Goal: Find contact information: Find contact information

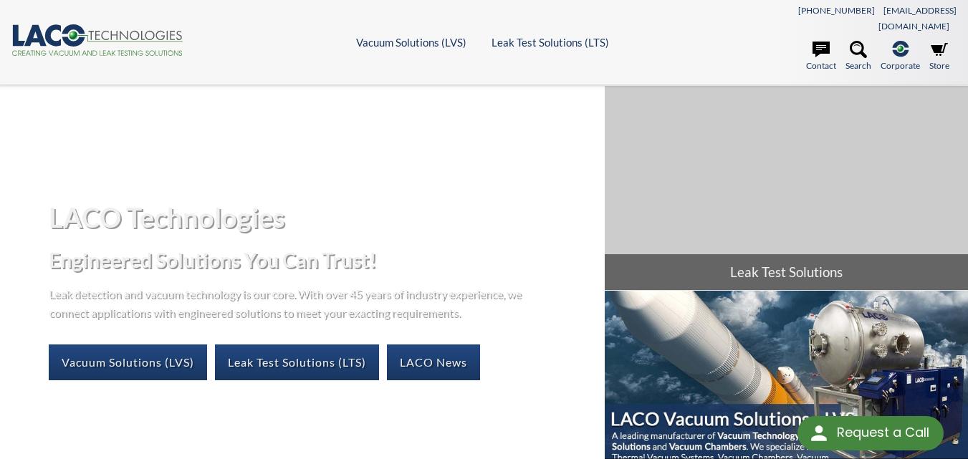
select select "Language Translate Widget"
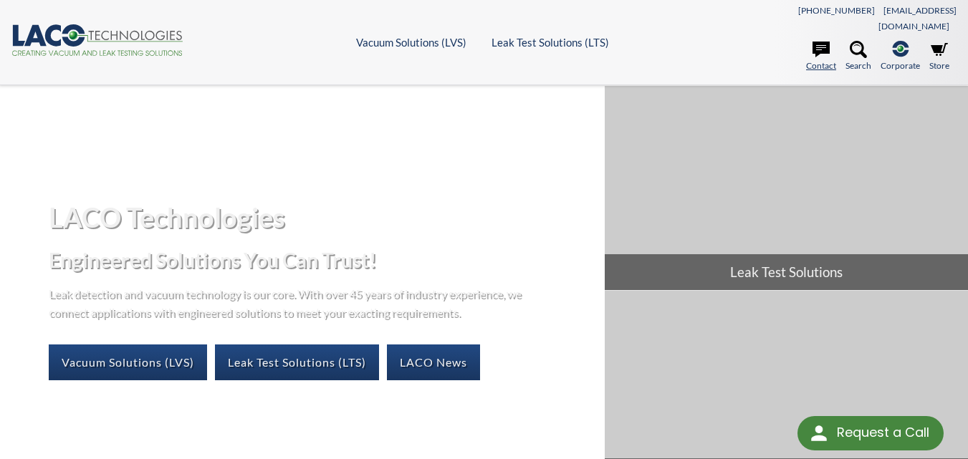
click at [820, 41] on icon at bounding box center [821, 49] width 17 height 17
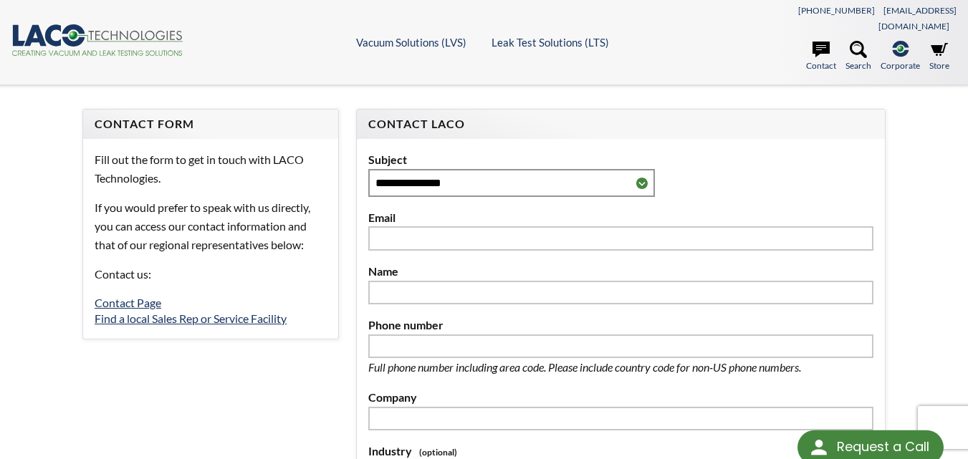
select select "Language Translate Widget"
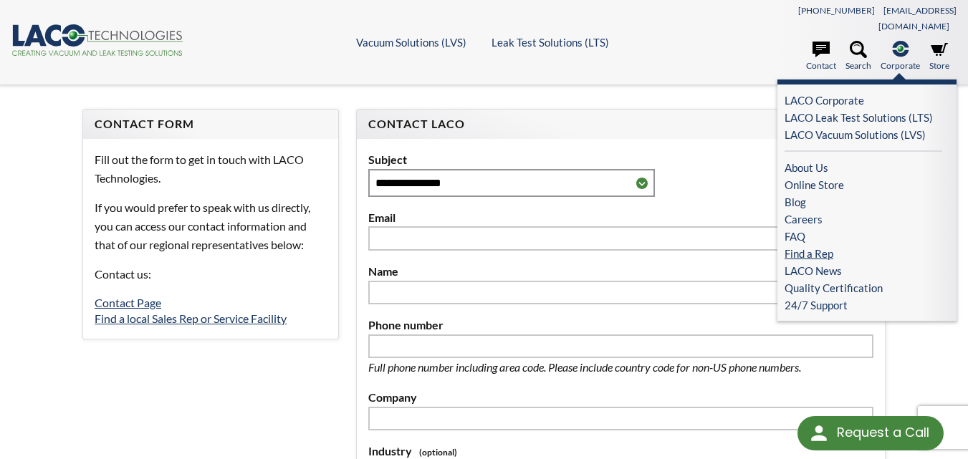
click at [805, 245] on link "Find a Rep" at bounding box center [864, 253] width 158 height 17
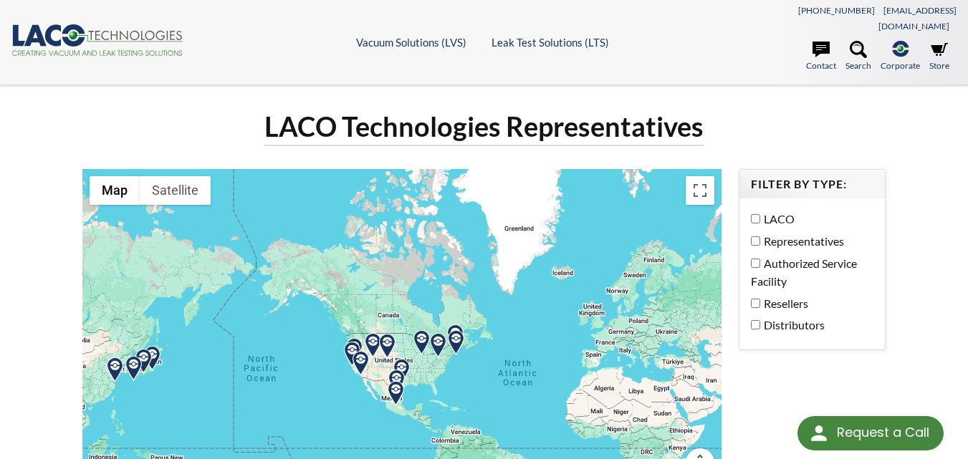
select select "Language Translate Widget"
click at [755, 316] on label "Distributors" at bounding box center [808, 325] width 115 height 19
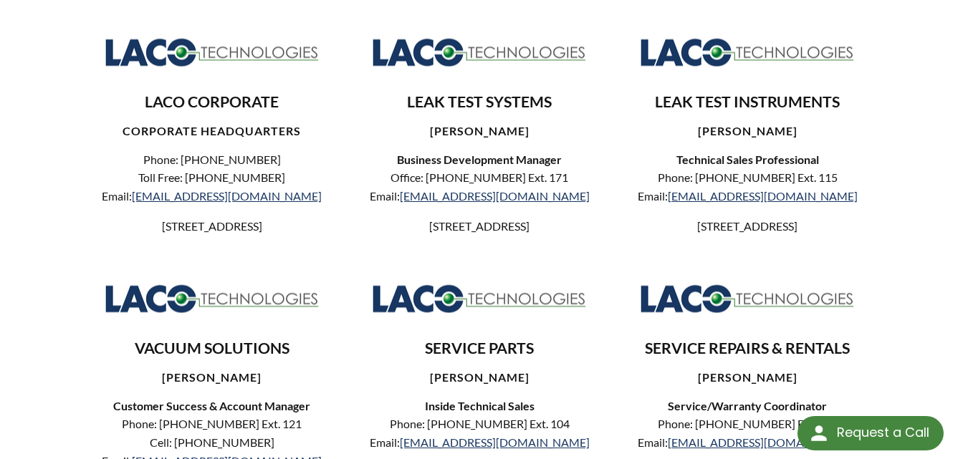
scroll to position [539, 0]
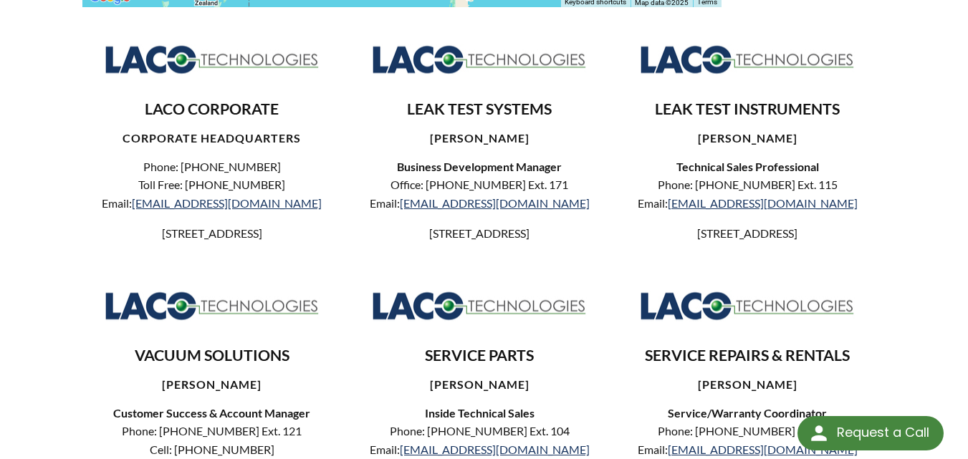
drag, startPoint x: 325, startPoint y: 221, endPoint x: 106, endPoint y: 217, distance: 218.6
click at [106, 224] on p "[STREET_ADDRESS]" at bounding box center [212, 233] width 236 height 19
copy p "[STREET_ADDRESS]"
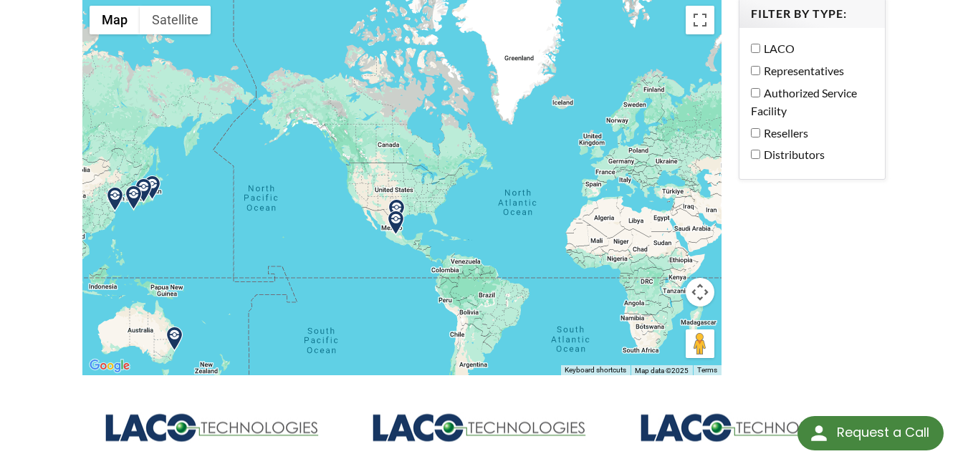
scroll to position [173, 0]
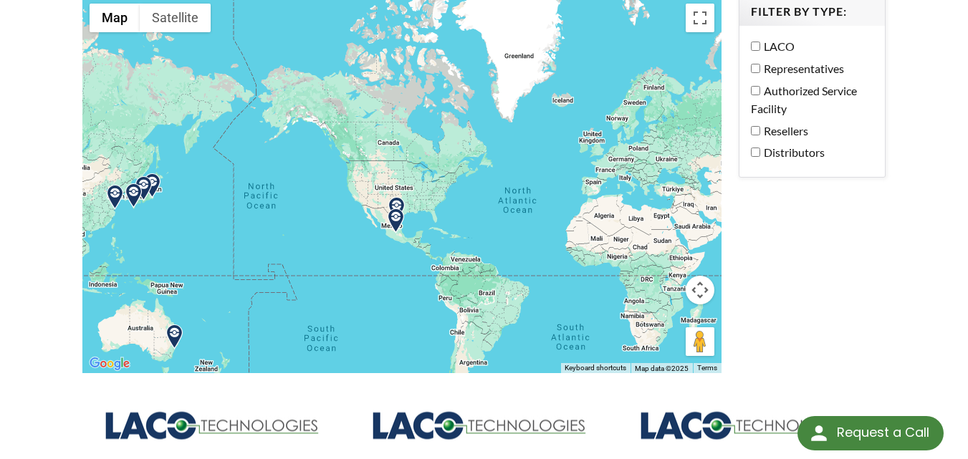
click at [808, 282] on div "LACO Technologies Representatives ← Move left → Move right ↑ Move up ↓ Move dow…" at bounding box center [484, 421] width 820 height 971
click at [176, 325] on img at bounding box center [174, 337] width 25 height 25
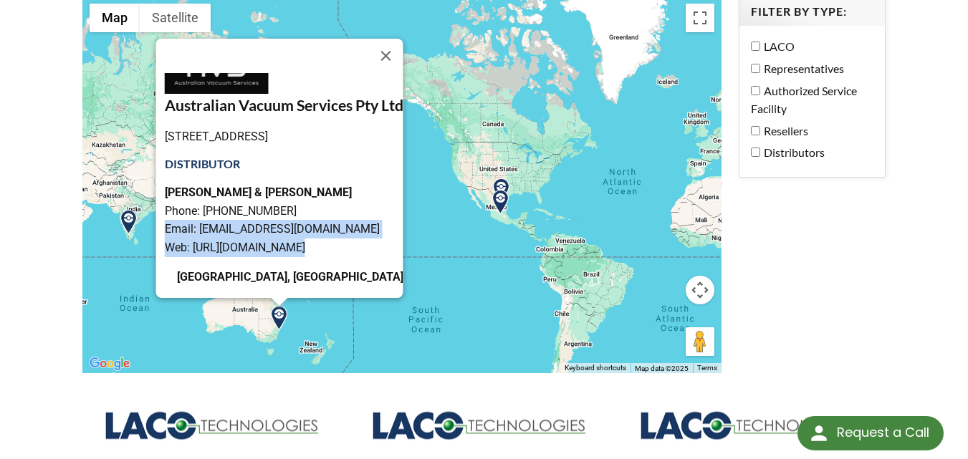
scroll to position [59, 0]
drag, startPoint x: 365, startPoint y: 269, endPoint x: 168, endPoint y: 201, distance: 208.9
click at [168, 201] on p "[PERSON_NAME] & [PERSON_NAME] Phone: [PHONE_NUMBER] Email: [EMAIL_ADDRESS][DOMA…" at bounding box center [284, 219] width 239 height 73
copy p "[EMAIL_ADDRESS][DOMAIN_NAME]"
click at [906, 327] on div "LACO Technologies Representatives ← Move left → Move right ↑ Move up ↓ Move dow…" at bounding box center [484, 421] width 917 height 971
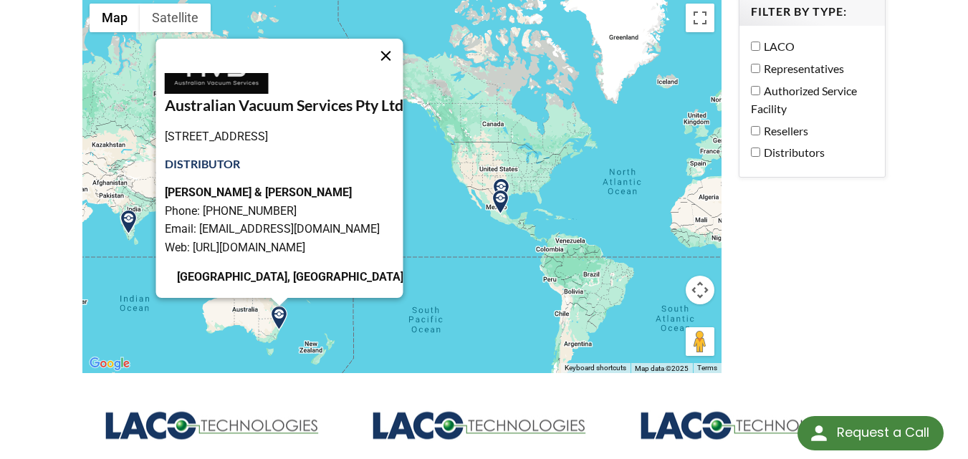
click at [403, 42] on button "Close" at bounding box center [386, 56] width 34 height 34
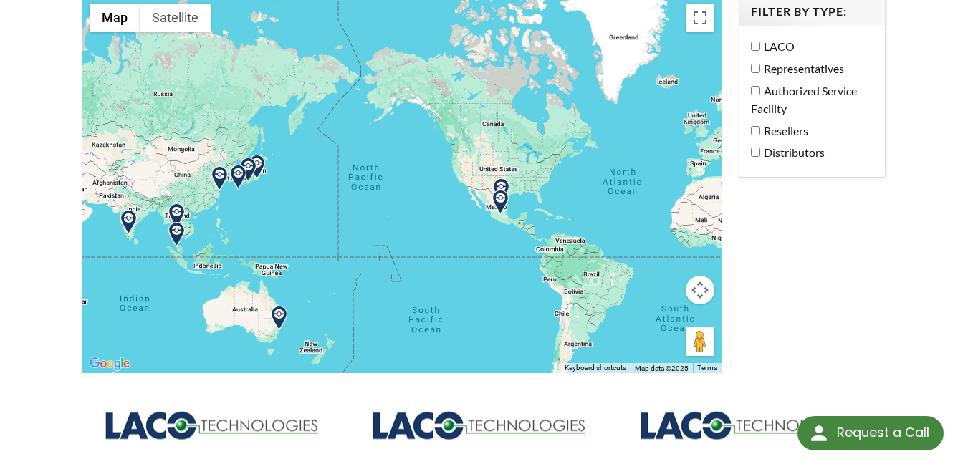
click at [175, 222] on img at bounding box center [176, 234] width 25 height 25
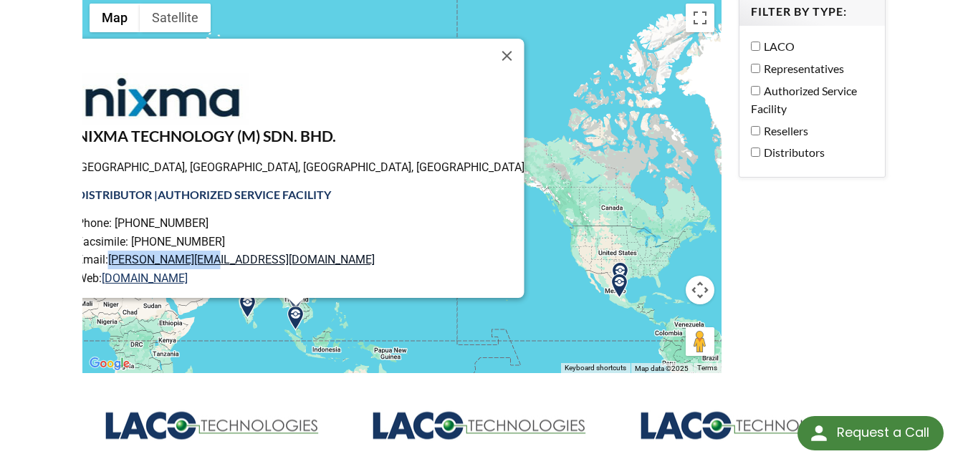
drag, startPoint x: 281, startPoint y: 244, endPoint x: 168, endPoint y: 245, distance: 112.5
click at [168, 245] on p "Phone: [PHONE_NUMBER] Facsimile: [PHONE_NUMBER] Email: [PERSON_NAME][EMAIL_ADDR…" at bounding box center [301, 250] width 448 height 73
copy link "[PERSON_NAME][EMAIL_ADDRESS][DOMAIN_NAME]"
click at [853, 302] on div "LACO Technologies Representatives ← Move left → Move right ↑ Move up ↓ Move dow…" at bounding box center [484, 421] width 820 height 971
click at [490, 41] on button "Close" at bounding box center [507, 56] width 34 height 34
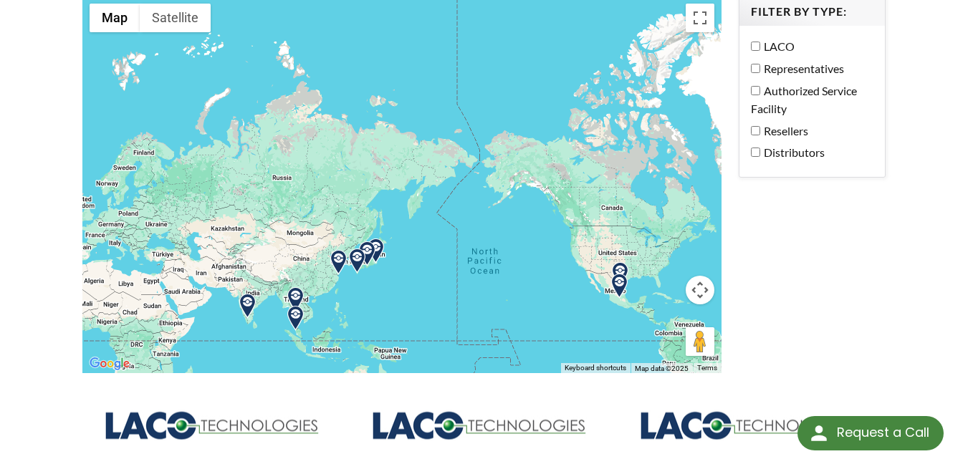
click at [296, 306] on img at bounding box center [295, 318] width 25 height 25
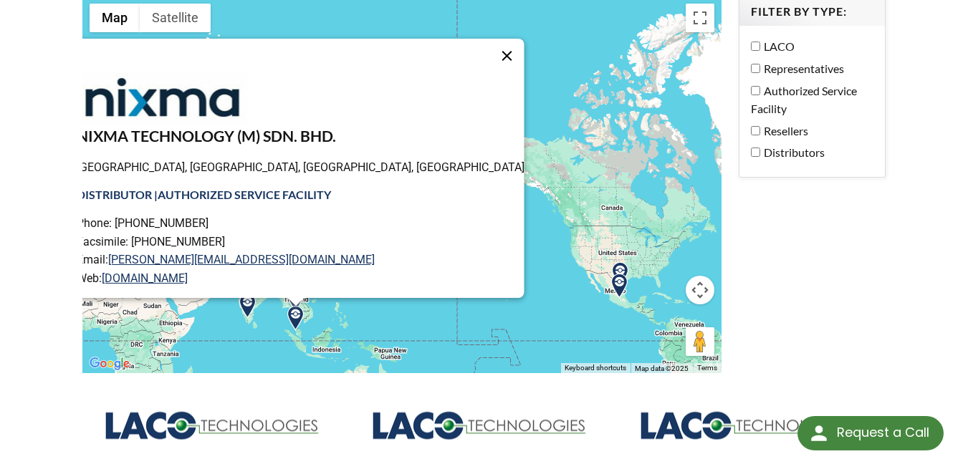
click at [490, 39] on button "Close" at bounding box center [507, 56] width 34 height 34
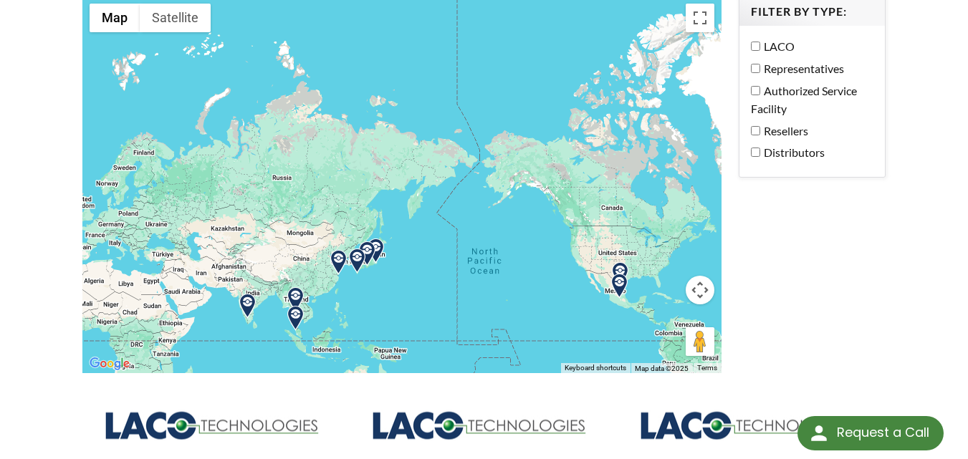
click at [293, 287] on img at bounding box center [295, 299] width 25 height 25
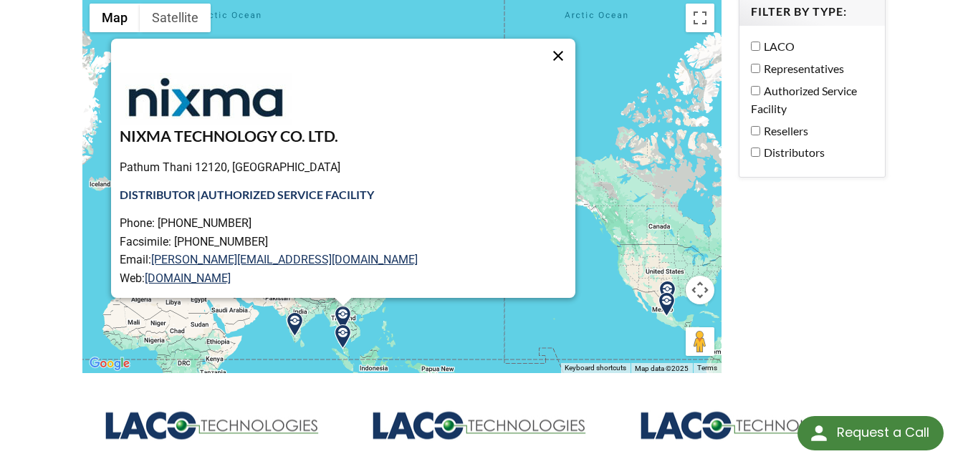
click at [543, 39] on button "Close" at bounding box center [558, 56] width 34 height 34
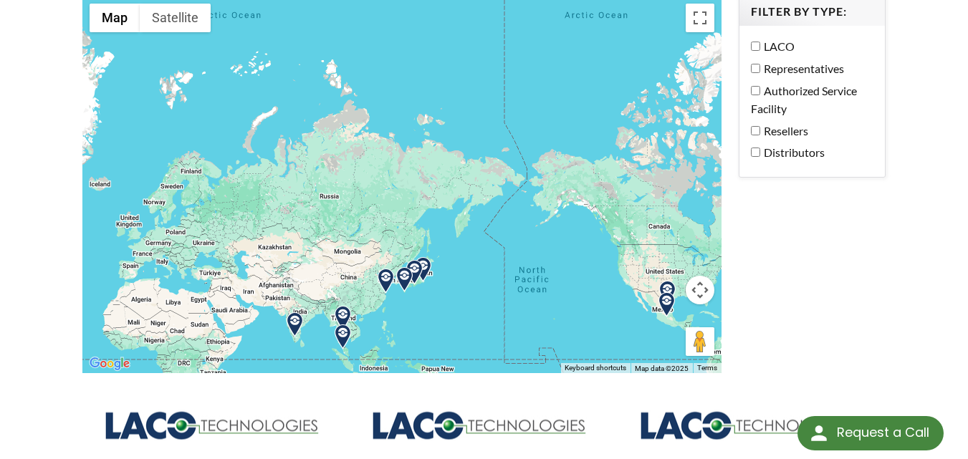
click at [293, 312] on img at bounding box center [294, 324] width 25 height 25
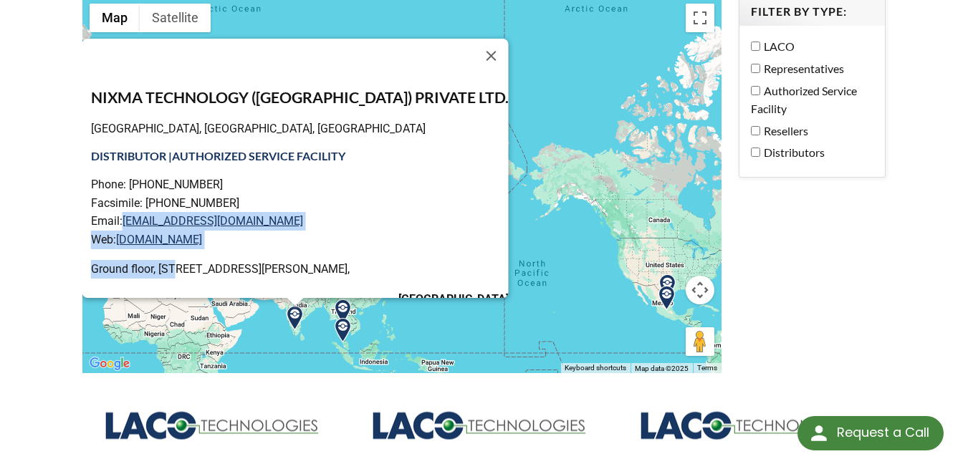
scroll to position [90, 0]
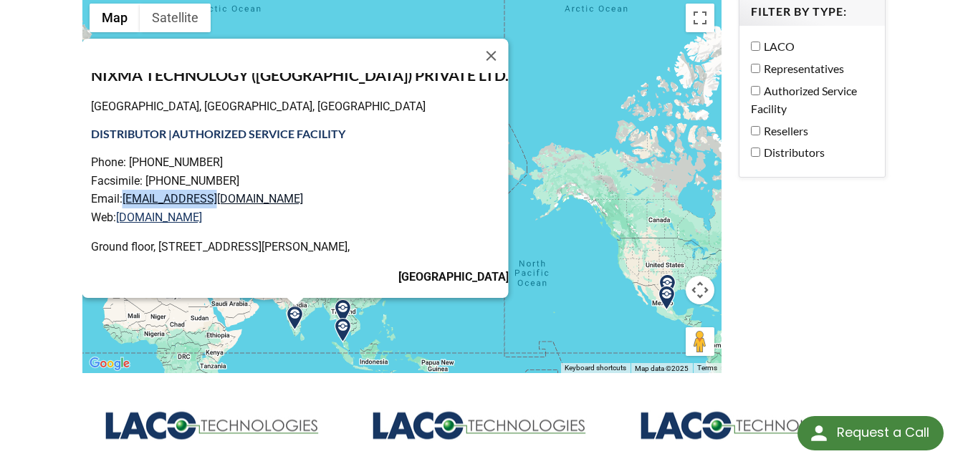
drag, startPoint x: 299, startPoint y: 267, endPoint x: 176, endPoint y: 175, distance: 153.6
click at [176, 175] on p "Phone: [PHONE_NUMBER] Facsimile: [PHONE_NUMBER] Email: [EMAIL_ADDRESS][DOMAIN_N…" at bounding box center [300, 189] width 418 height 73
copy link "[EMAIL_ADDRESS][DOMAIN_NAME]"
click at [474, 39] on button "Close" at bounding box center [491, 56] width 34 height 34
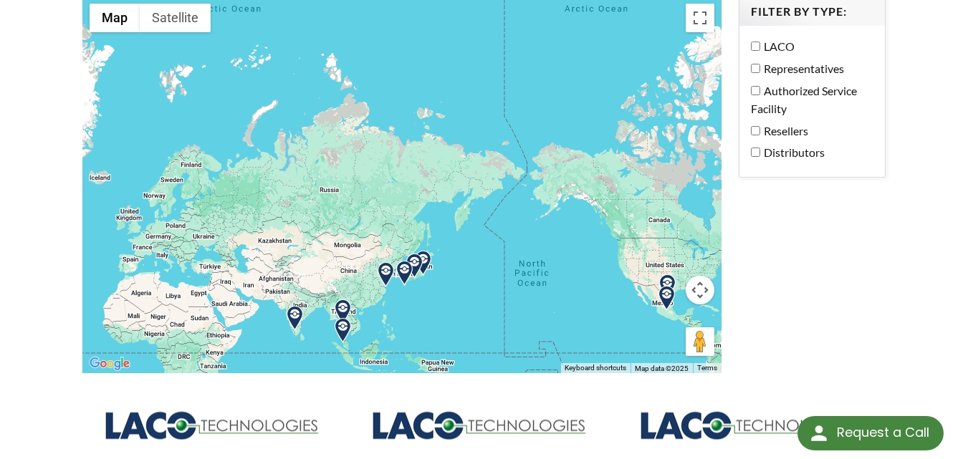
click at [386, 262] on img at bounding box center [385, 274] width 25 height 25
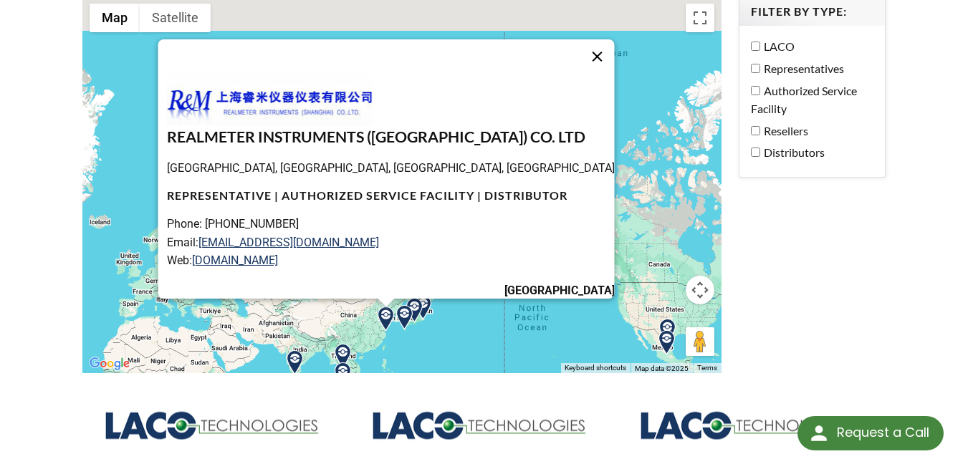
click at [580, 47] on button "Close" at bounding box center [597, 56] width 34 height 34
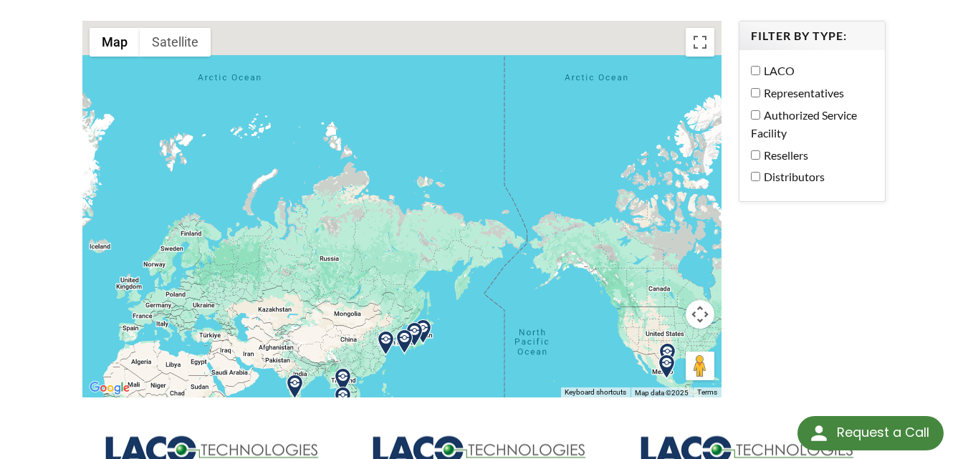
scroll to position [173, 0]
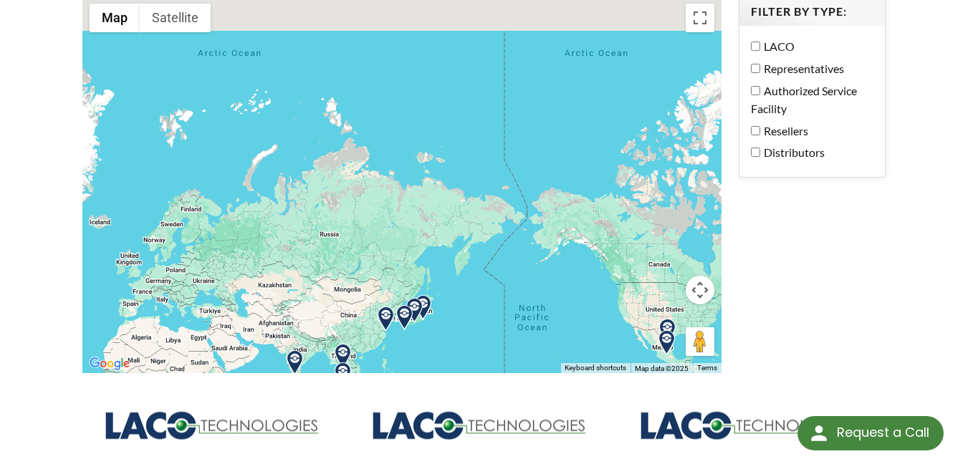
click at [165, 287] on div "To navigate, press the arrow keys." at bounding box center [401, 185] width 639 height 378
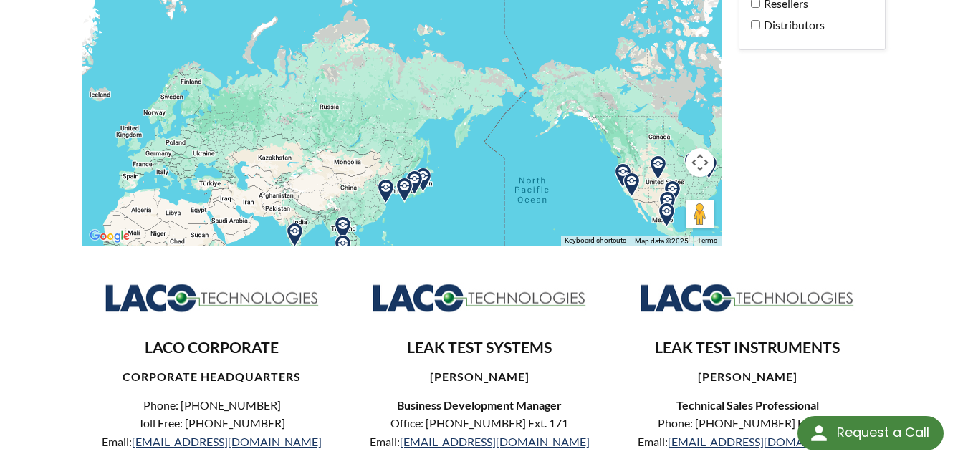
scroll to position [298, 0]
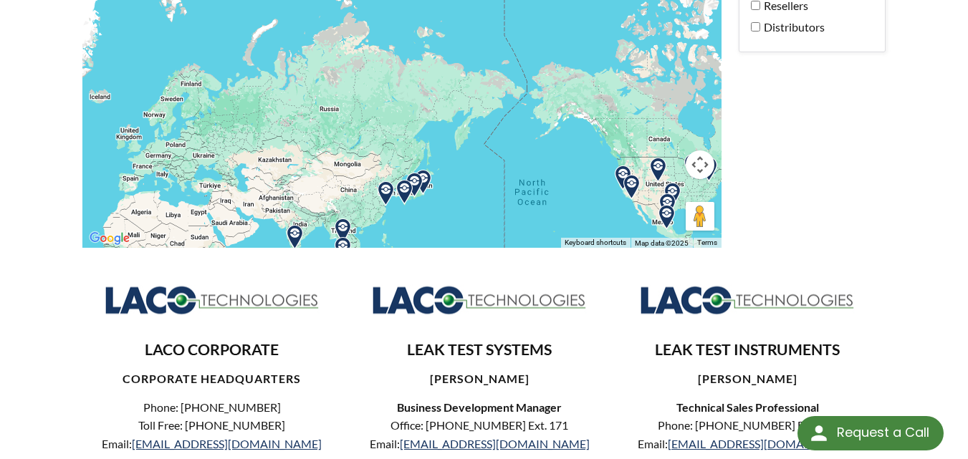
click at [664, 205] on img at bounding box center [666, 217] width 25 height 25
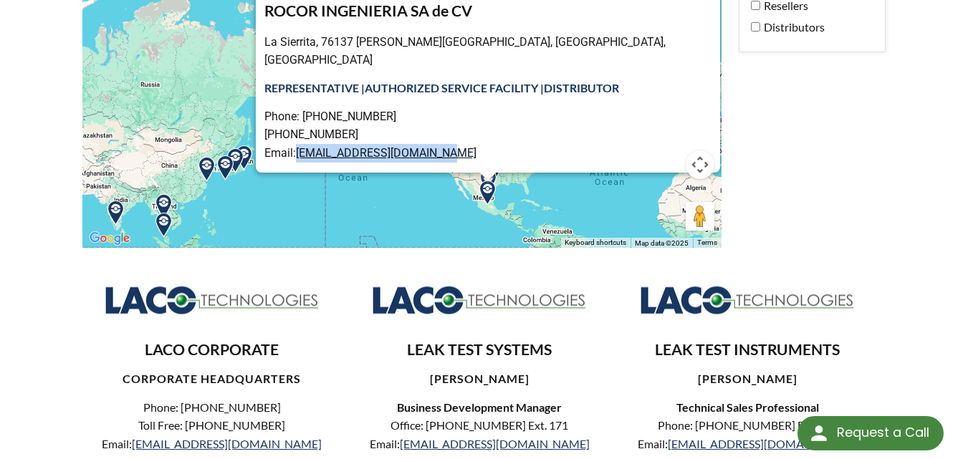
drag, startPoint x: 503, startPoint y: 117, endPoint x: 340, endPoint y: 120, distance: 163.4
click at [340, 120] on p "Phone: [PHONE_NUMBER] [PHONE_NUMBER] Email: [EMAIL_ADDRESS][DOMAIN_NAME]" at bounding box center [492, 134] width 456 height 55
copy link "[EMAIL_ADDRESS][DOMAIN_NAME]"
click at [834, 232] on div "LACO Technologies Representatives ← Move left → Move right ↑ Move up ↓ Move dow…" at bounding box center [484, 296] width 820 height 971
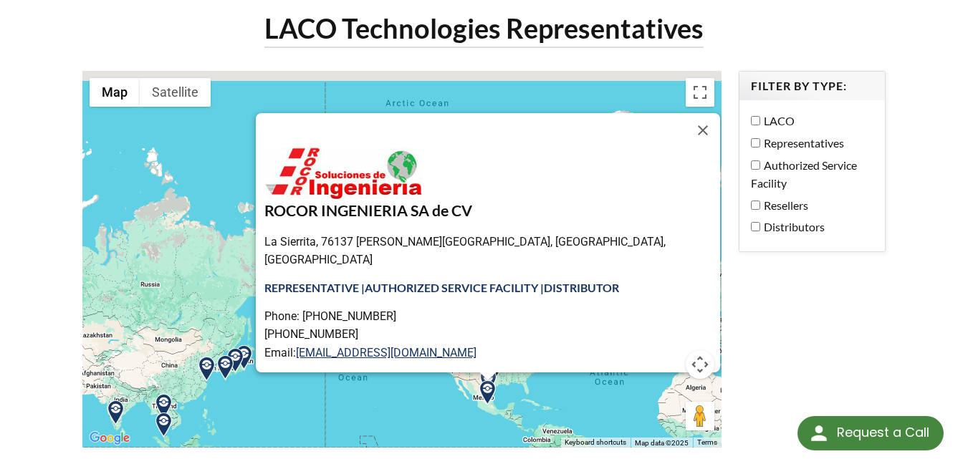
scroll to position [95, 0]
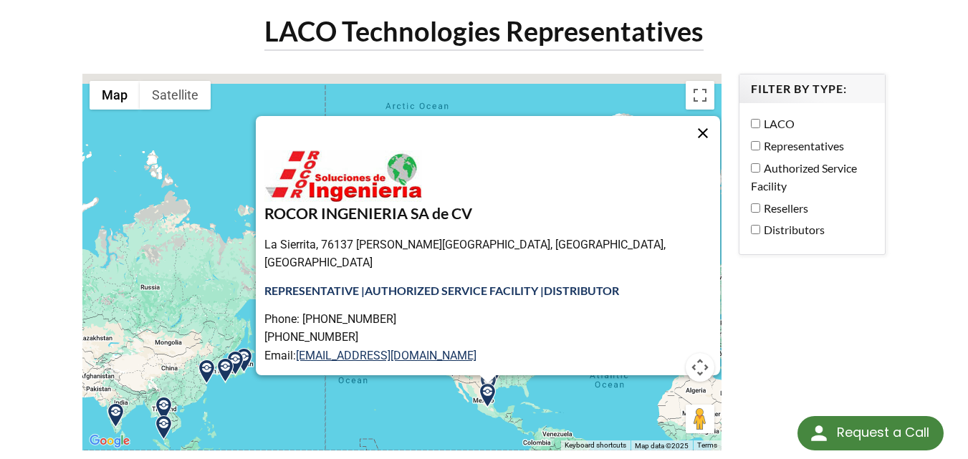
click at [686, 116] on button "Close" at bounding box center [703, 133] width 34 height 34
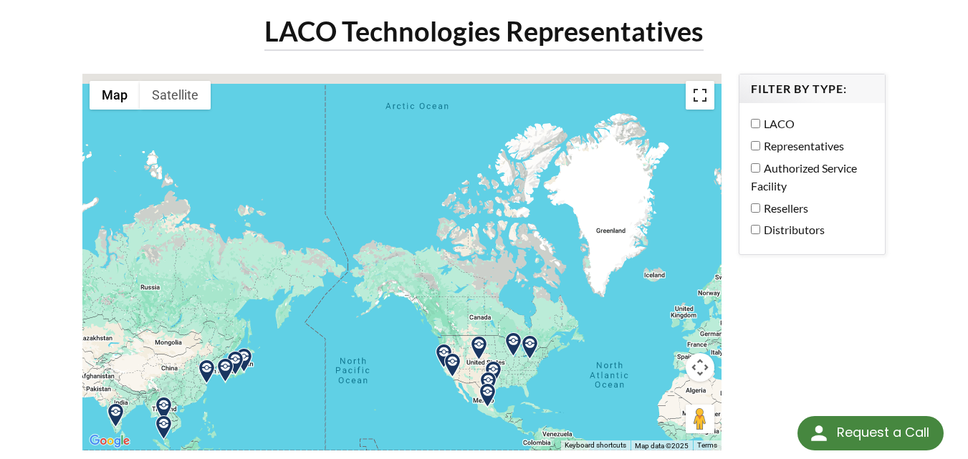
click at [699, 81] on button "Toggle fullscreen view" at bounding box center [700, 95] width 29 height 29
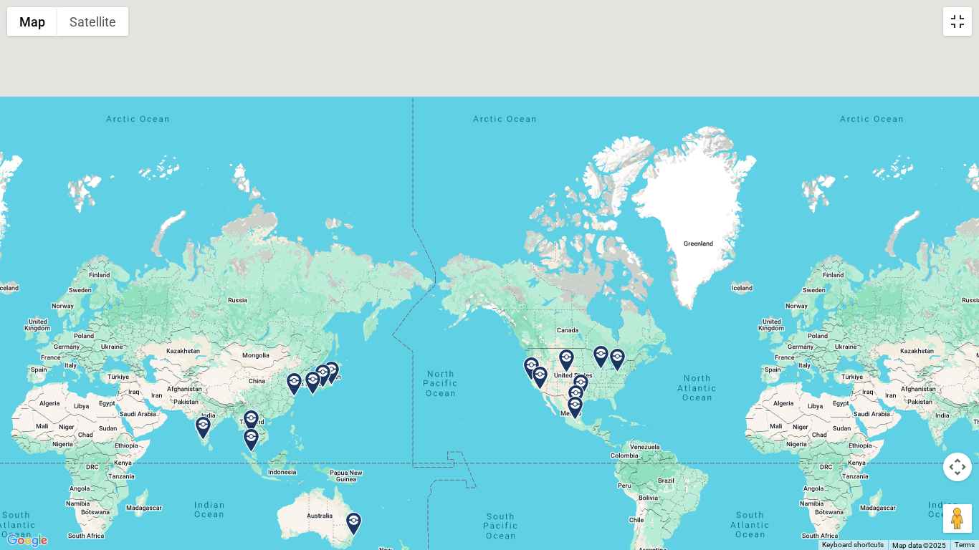
click at [952, 25] on button "Toggle fullscreen view" at bounding box center [957, 21] width 29 height 29
